Goal: Information Seeking & Learning: Learn about a topic

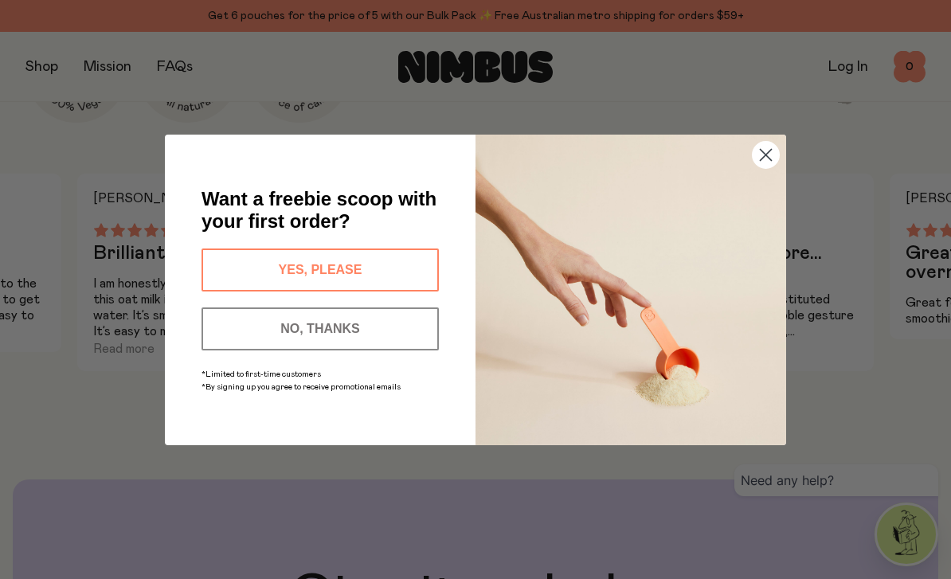
scroll to position [942, 0]
click at [764, 160] on icon "Close dialog" at bounding box center [765, 154] width 11 height 11
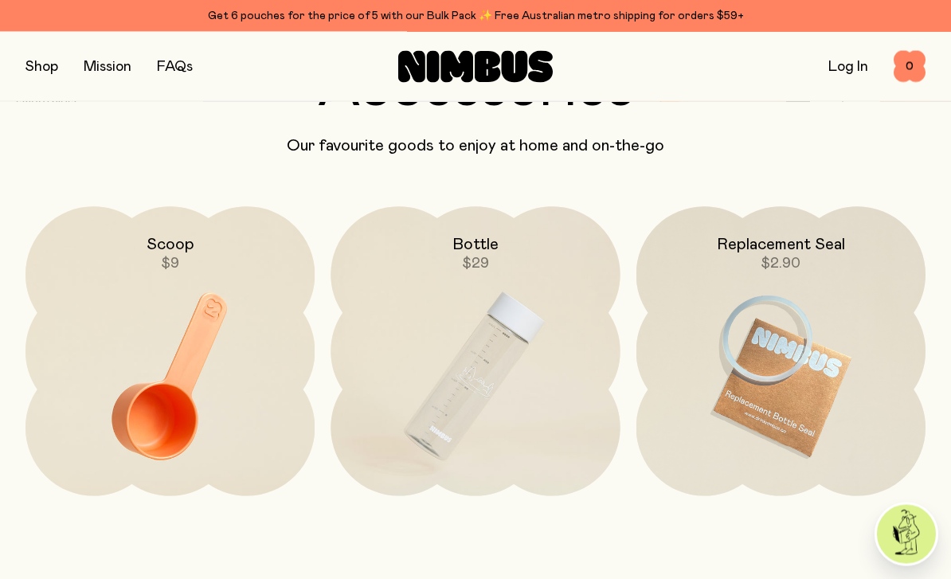
scroll to position [3235, 0]
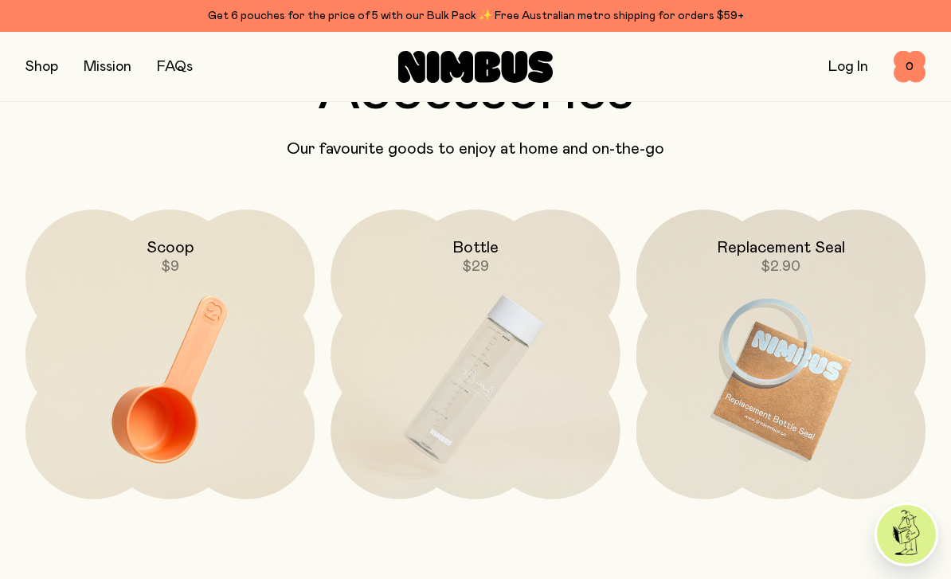
click at [485, 385] on img at bounding box center [474, 379] width 289 height 340
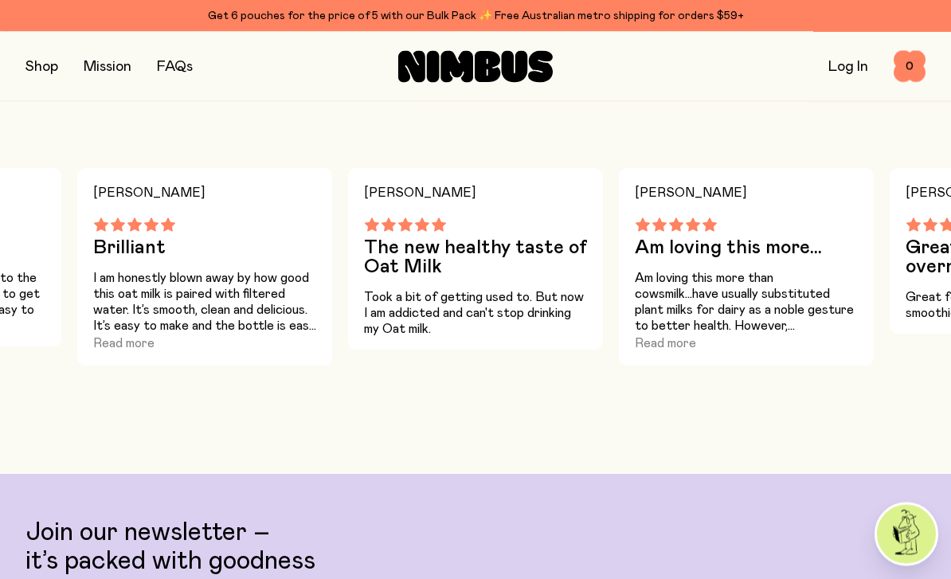
scroll to position [569, 0]
click at [122, 335] on button "Read more" at bounding box center [123, 343] width 61 height 19
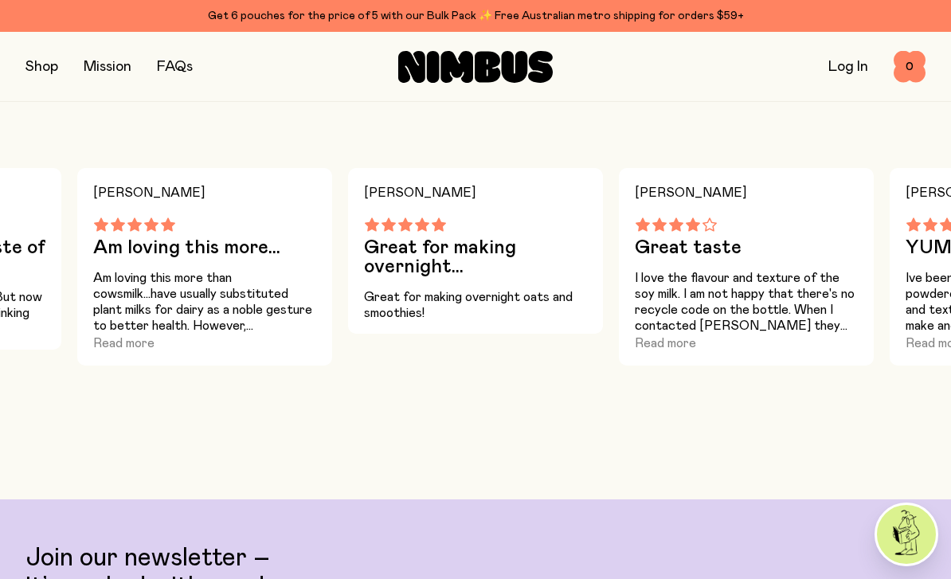
click at [125, 337] on button "Read more" at bounding box center [123, 343] width 61 height 19
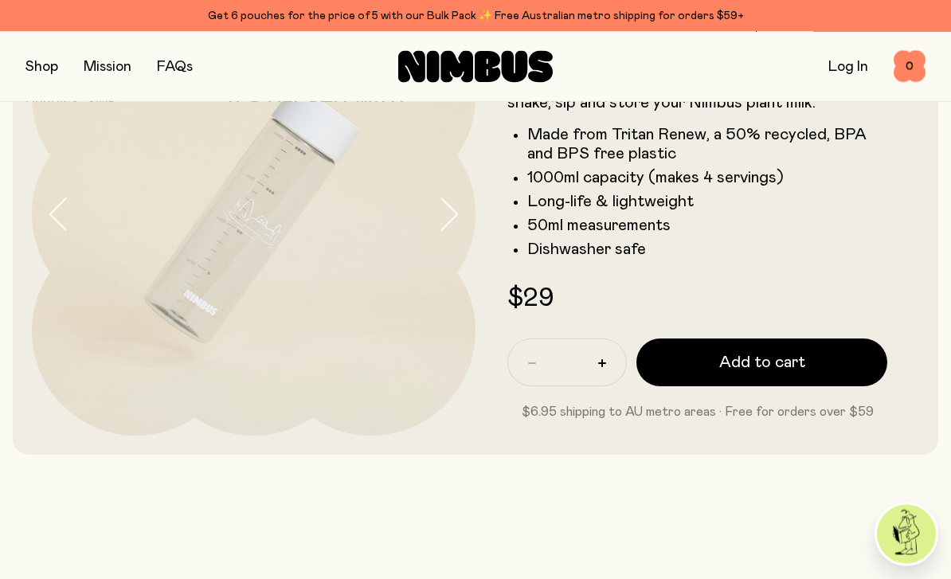
scroll to position [0, 0]
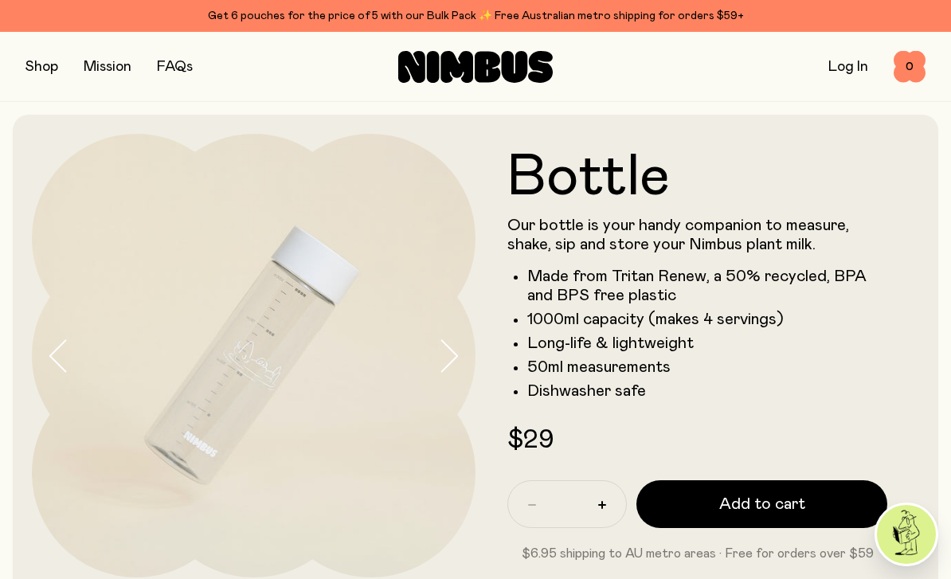
click at [39, 68] on button "button" at bounding box center [41, 67] width 33 height 22
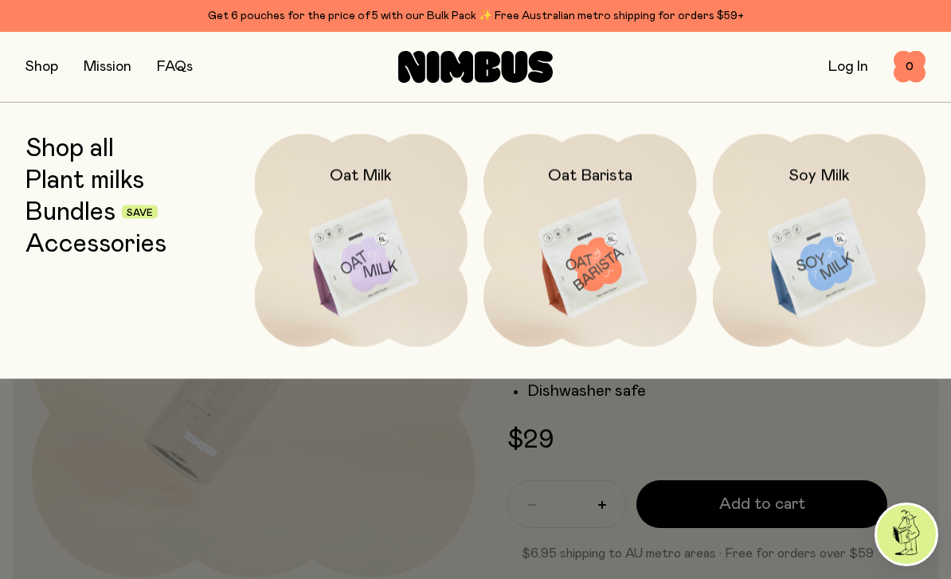
click at [564, 280] on img at bounding box center [589, 259] width 213 height 250
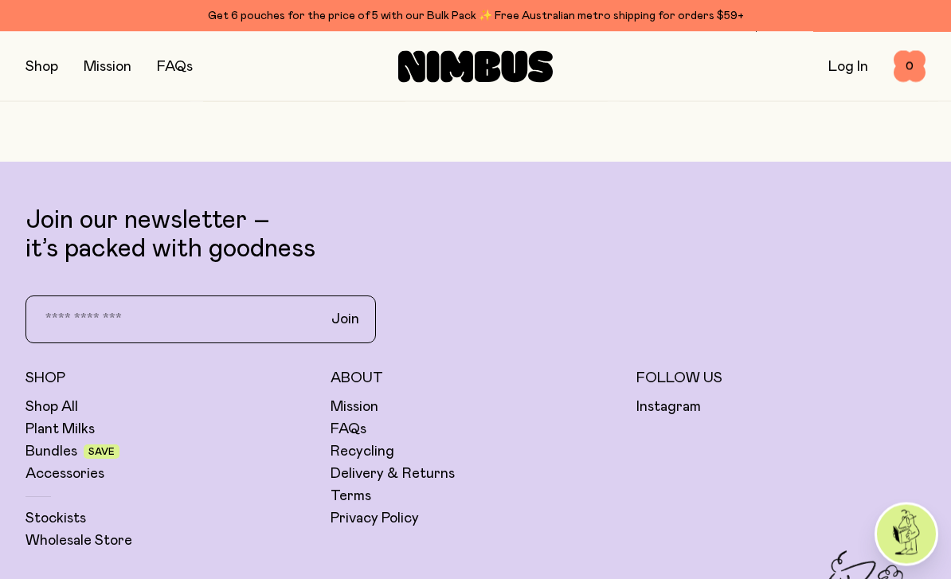
scroll to position [3664, 0]
click at [76, 411] on link "Shop All" at bounding box center [51, 406] width 53 height 19
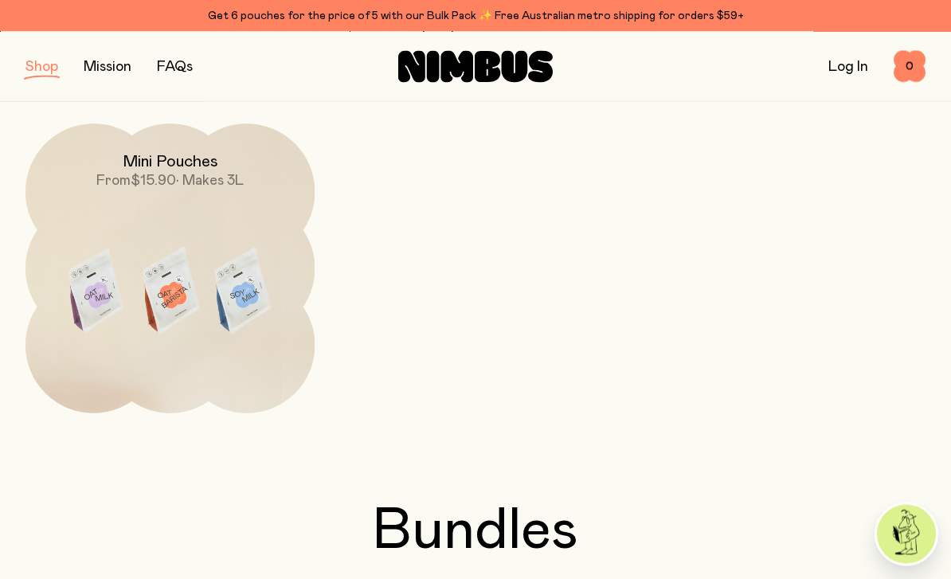
scroll to position [546, 0]
click at [259, 300] on img at bounding box center [169, 295] width 289 height 340
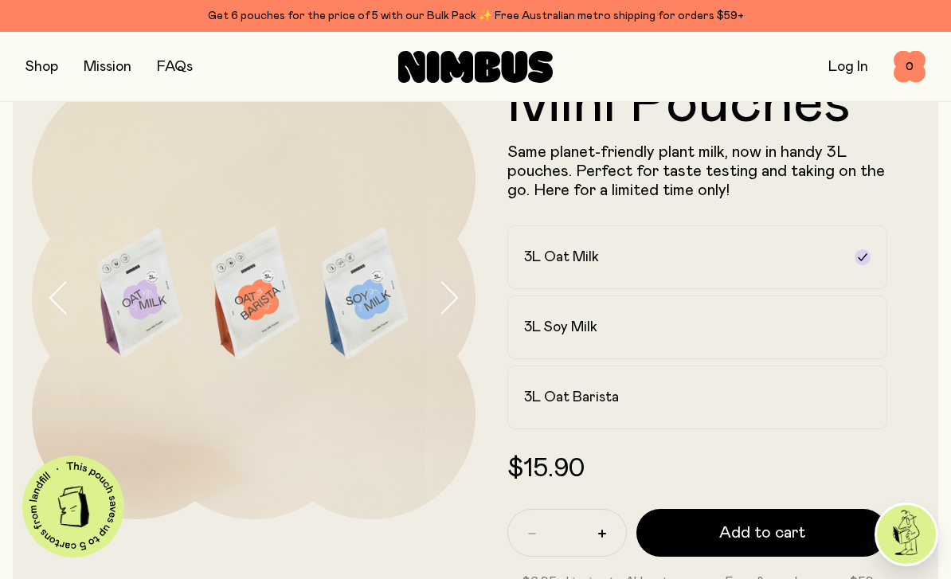
scroll to position [51, 0]
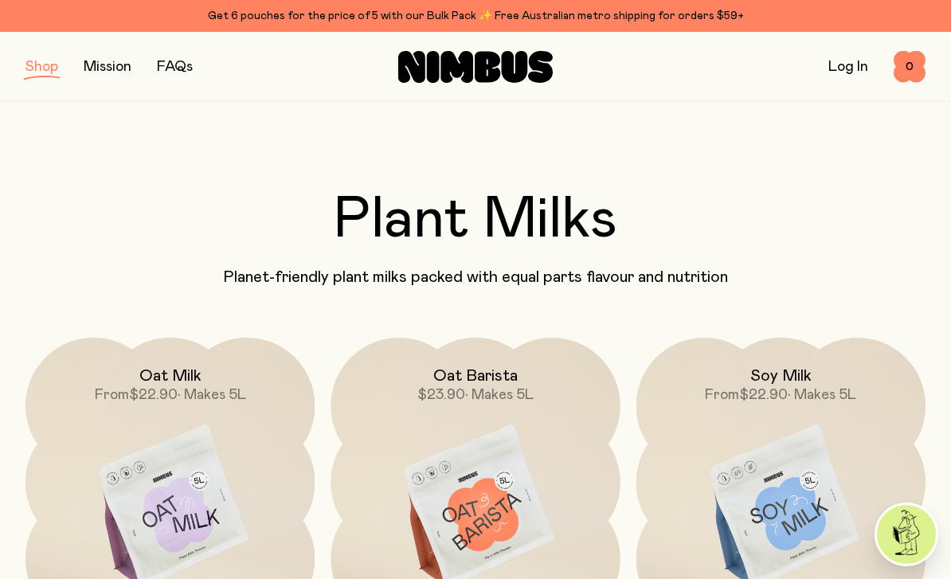
click at [109, 72] on link "Mission" at bounding box center [108, 67] width 48 height 14
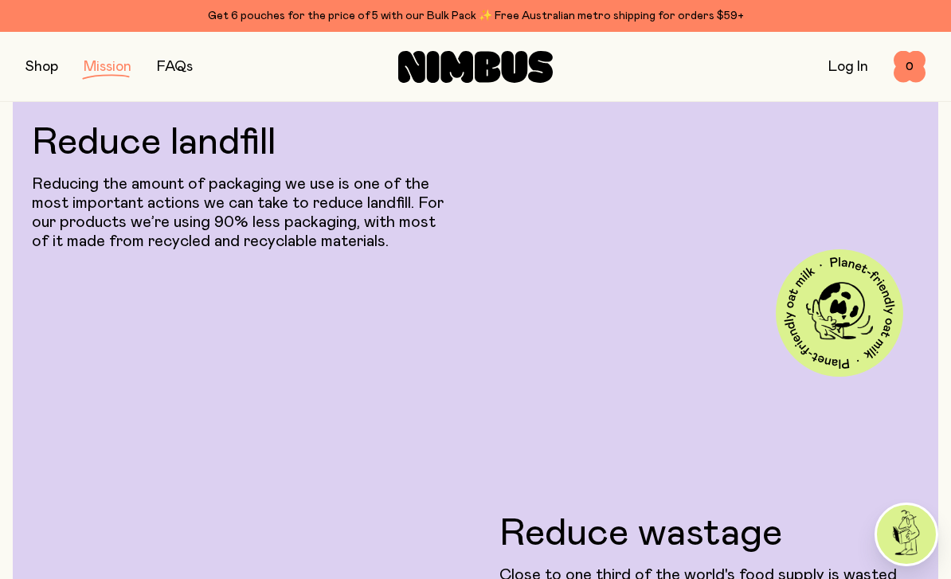
scroll to position [1257, 0]
